Goal: Information Seeking & Learning: Learn about a topic

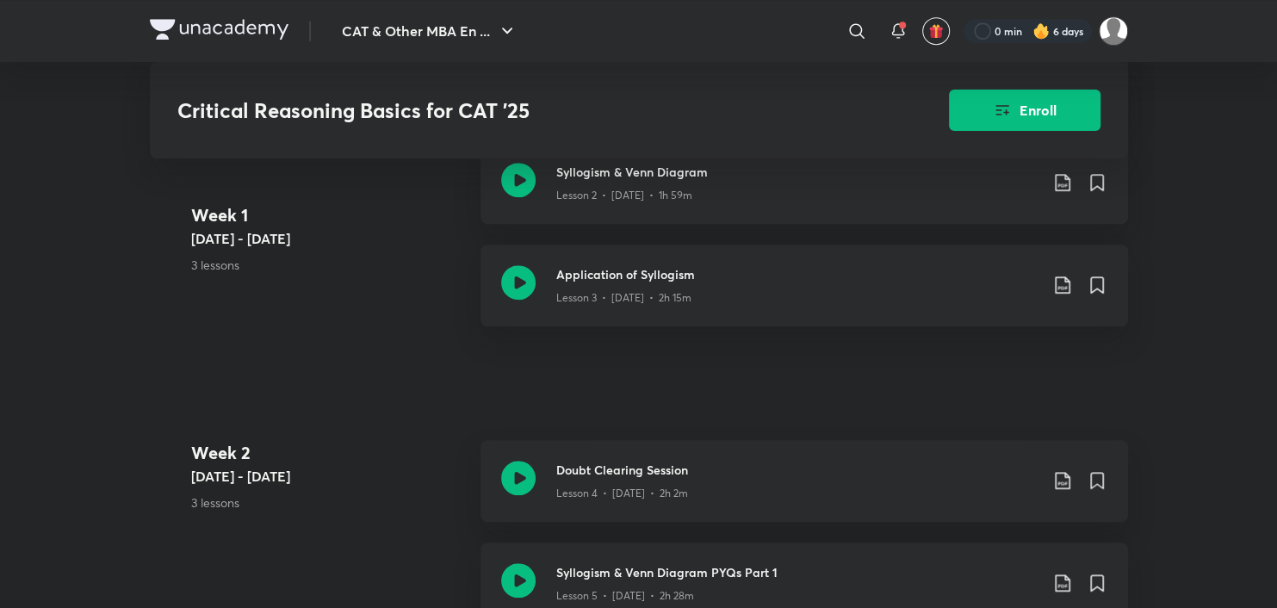
scroll to position [746, 0]
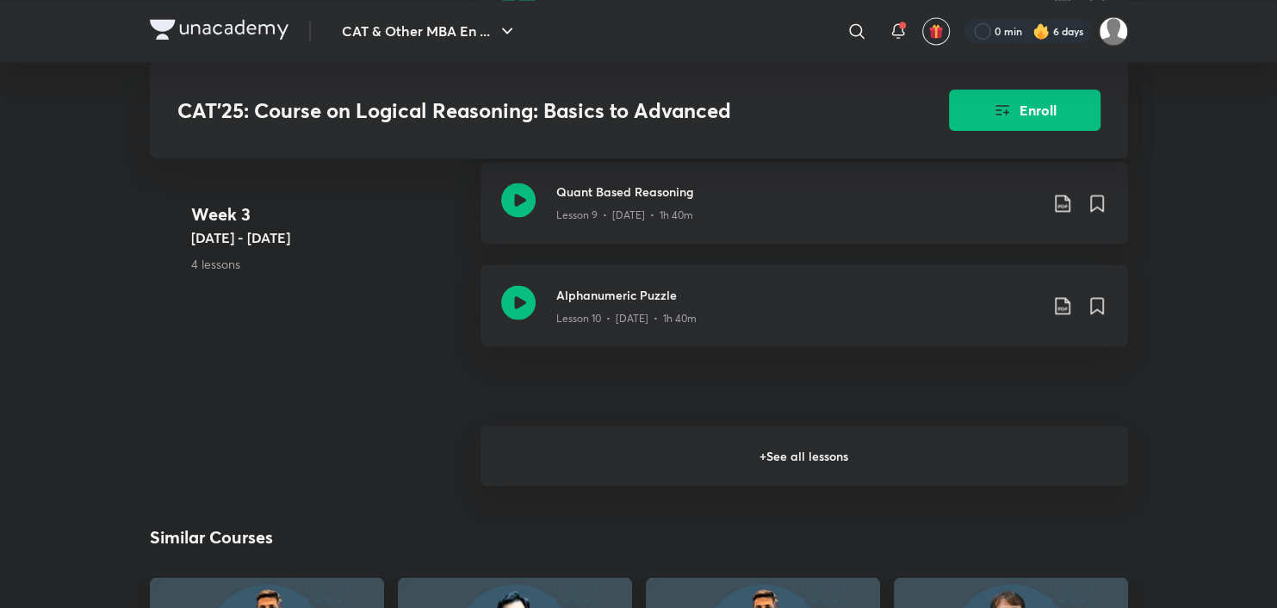
scroll to position [1976, 0]
click at [711, 477] on h6 "+ See all lessons" at bounding box center [805, 454] width 648 height 60
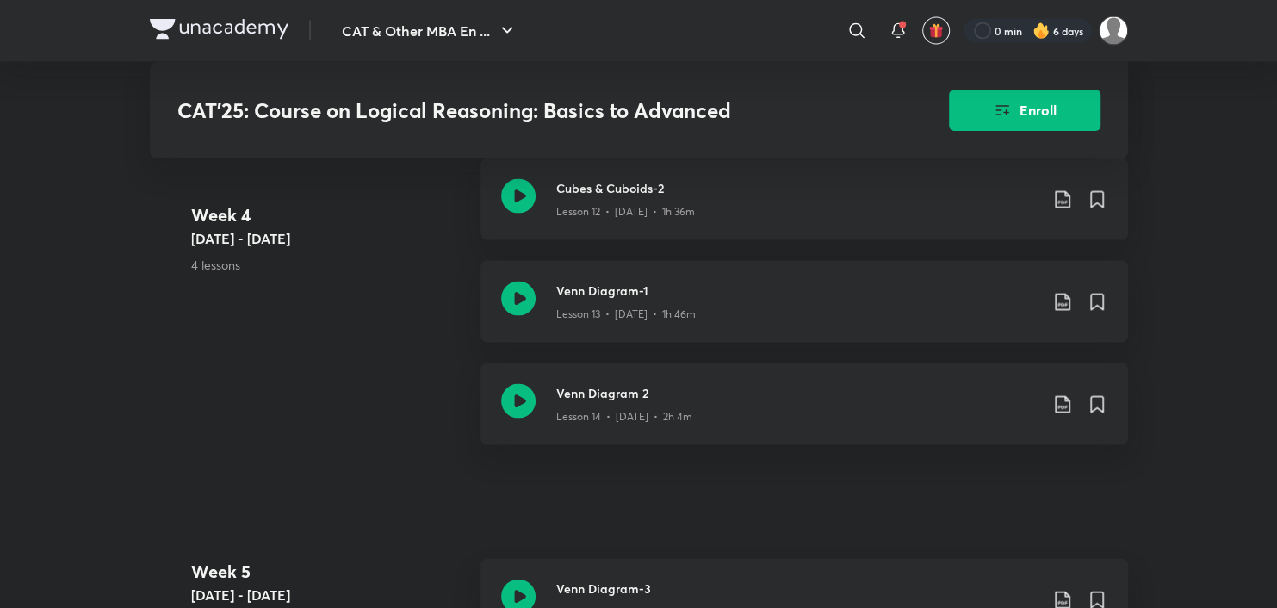
scroll to position [2377, 0]
click at [507, 308] on icon at bounding box center [518, 299] width 34 height 34
